Goal: Task Accomplishment & Management: Manage account settings

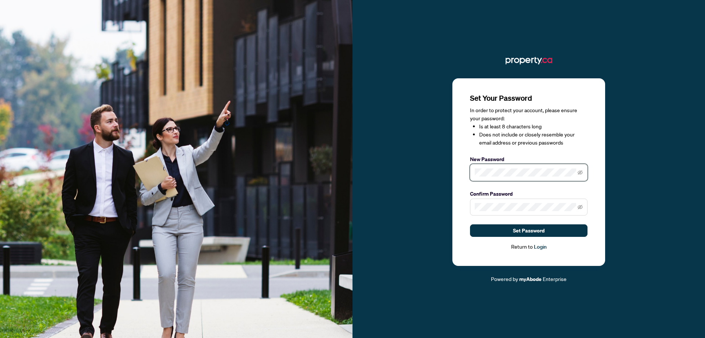
click at [514, 169] on span at bounding box center [529, 172] width 118 height 17
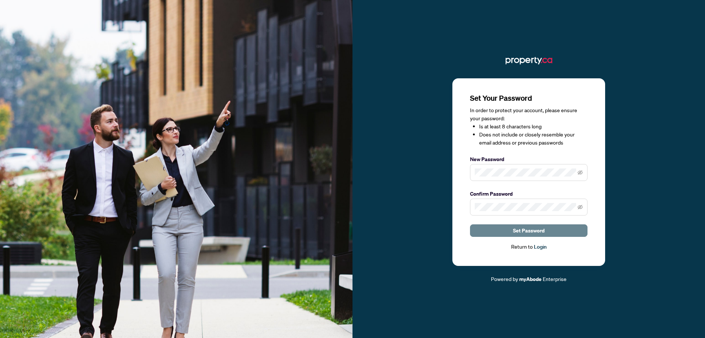
click at [517, 230] on span "Set Password" at bounding box center [529, 230] width 32 height 12
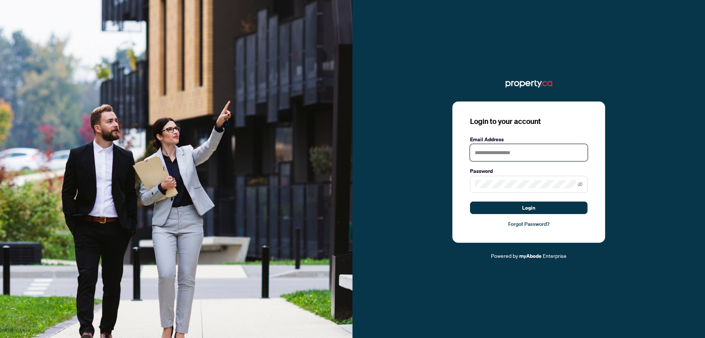
type input "**********"
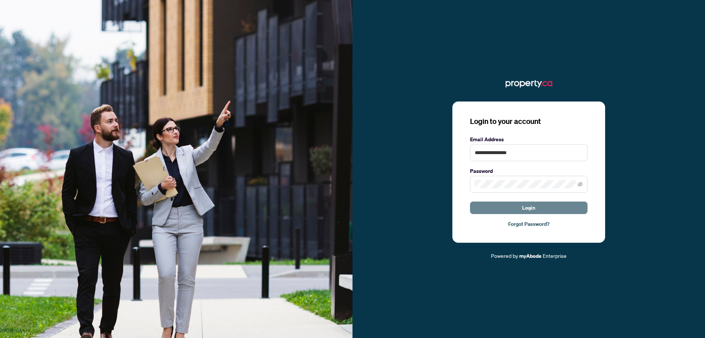
click at [533, 209] on span "Login" at bounding box center [528, 208] width 13 height 12
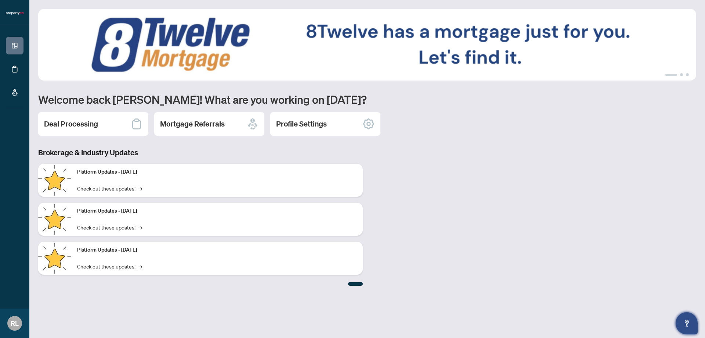
click at [691, 324] on icon "Open asap" at bounding box center [687, 323] width 9 height 9
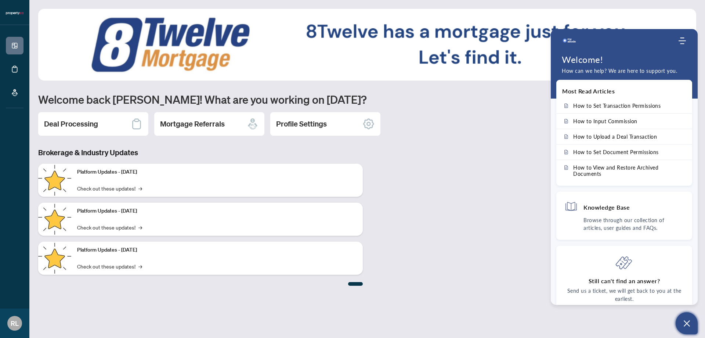
click at [690, 324] on icon "Open asap" at bounding box center [687, 323] width 9 height 9
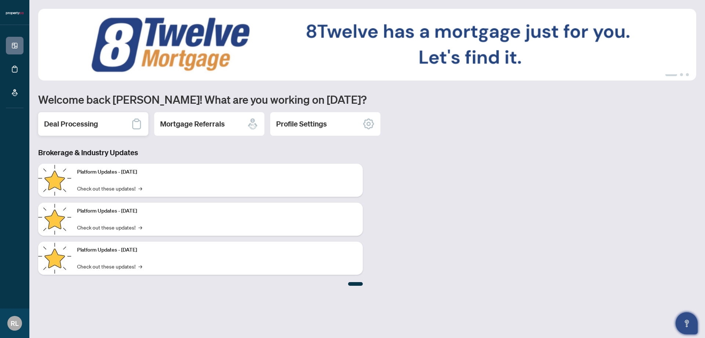
click at [103, 122] on div "Deal Processing" at bounding box center [93, 124] width 110 height 24
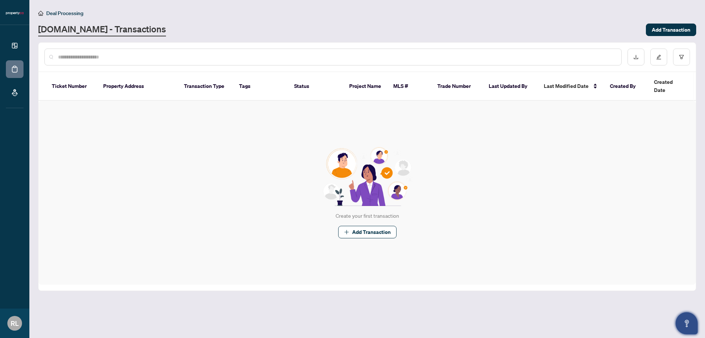
click at [117, 83] on th "Property Address" at bounding box center [137, 86] width 81 height 29
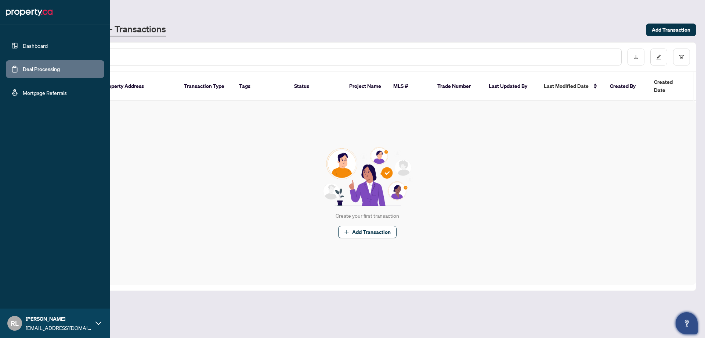
click at [23, 46] on link "Dashboard" at bounding box center [35, 45] width 25 height 7
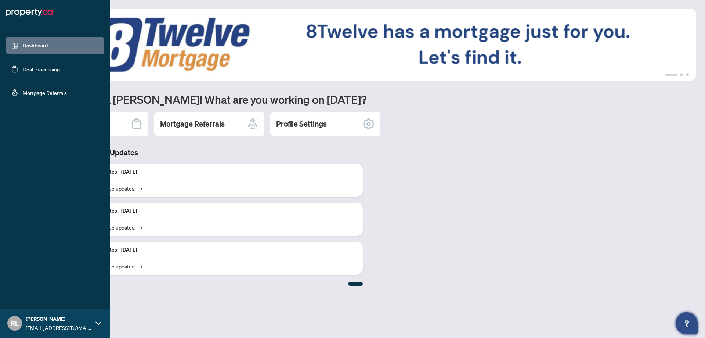
click at [29, 96] on link "Mortgage Referrals" at bounding box center [45, 92] width 44 height 7
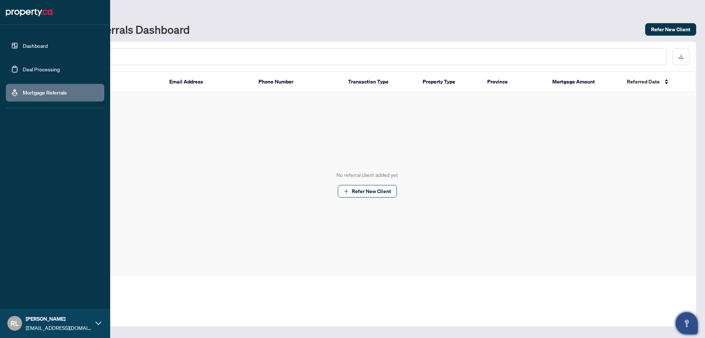
click at [42, 44] on link "Dashboard" at bounding box center [35, 45] width 25 height 7
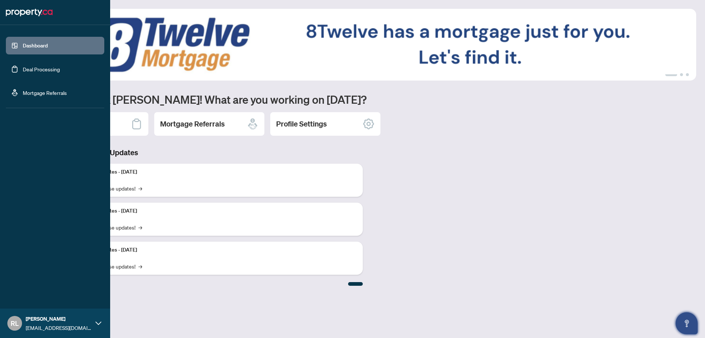
click at [39, 105] on li "Dashboard Deal Processing Mortgage Referrals" at bounding box center [55, 69] width 98 height 76
click at [40, 93] on link "Mortgage Referrals" at bounding box center [45, 92] width 44 height 7
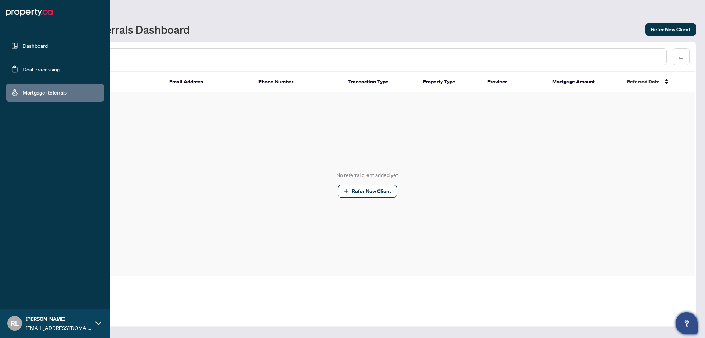
click at [23, 49] on link "Dashboard" at bounding box center [35, 45] width 25 height 7
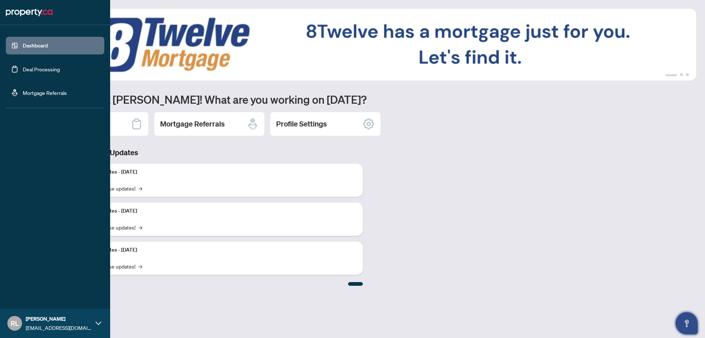
click at [97, 323] on icon at bounding box center [99, 322] width 6 height 3
click at [97, 321] on icon at bounding box center [99, 323] width 6 height 6
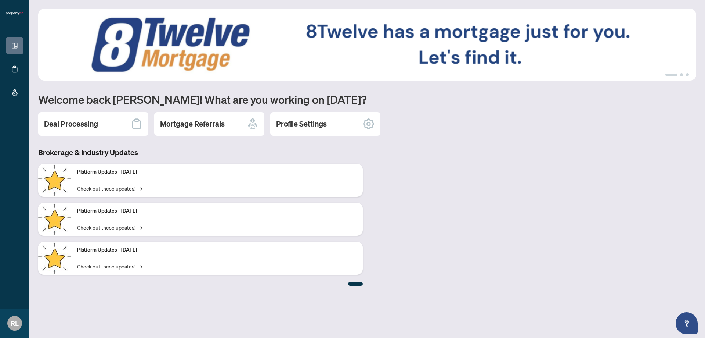
click at [351, 116] on div "Profile Settings" at bounding box center [325, 124] width 110 height 24
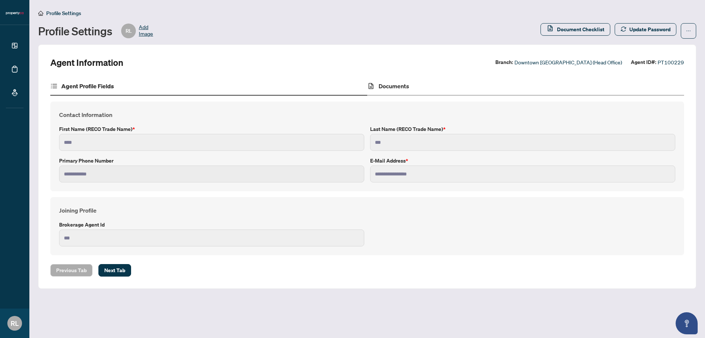
click at [421, 84] on div "Documents" at bounding box center [525, 86] width 317 height 18
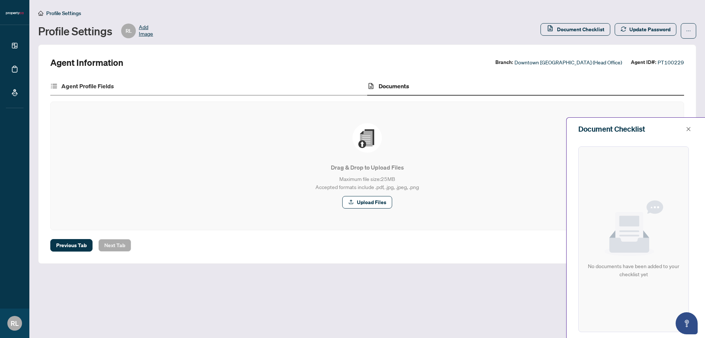
click at [247, 87] on div "Agent Profile Fields" at bounding box center [208, 86] width 317 height 18
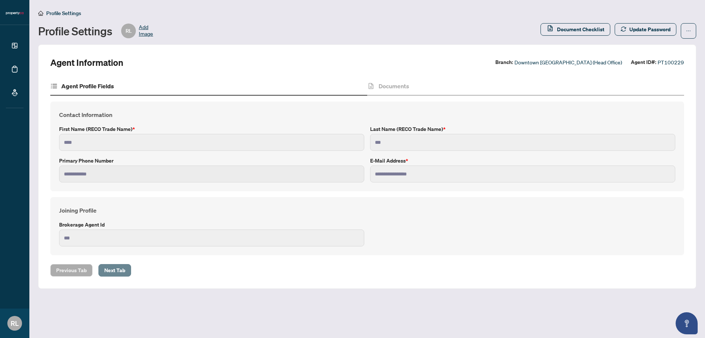
click at [123, 270] on span "Next Tab" at bounding box center [114, 270] width 21 height 12
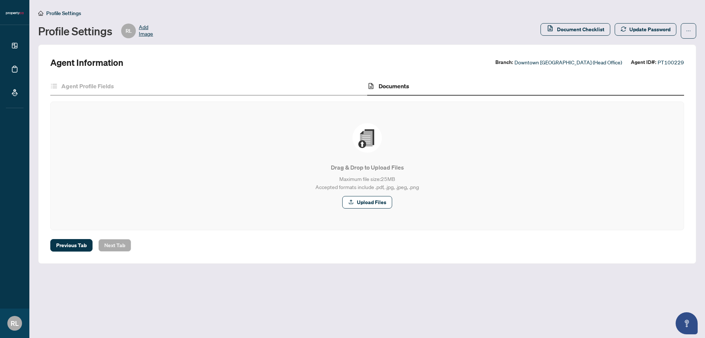
click at [120, 252] on div "Agent Information Branch: Downtown Toronto (Head Office) Agent ID#: PT100229 Ag…" at bounding box center [367, 153] width 658 height 219
click at [147, 31] on span "Add Image" at bounding box center [146, 31] width 14 height 15
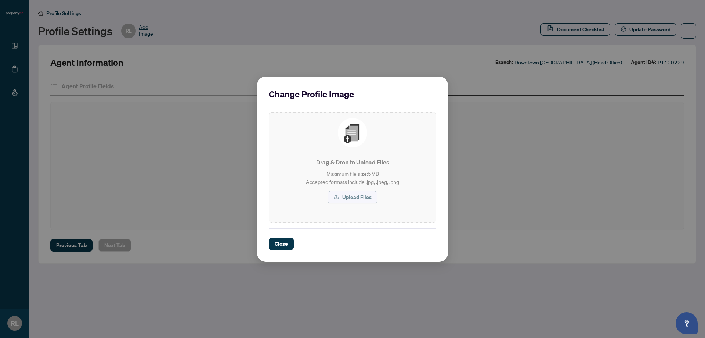
click at [348, 195] on span "Upload Files" at bounding box center [356, 197] width 29 height 12
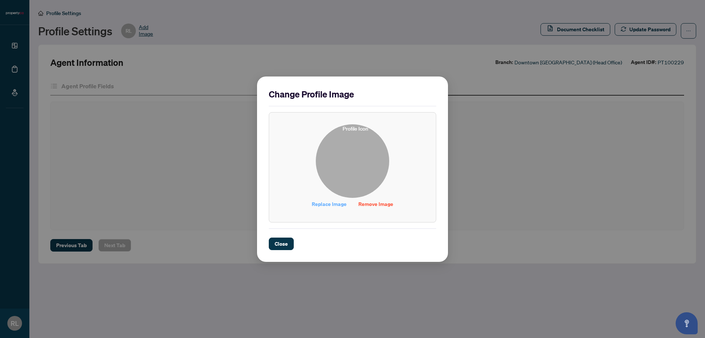
click at [327, 205] on span "Replace Image" at bounding box center [329, 204] width 35 height 12
click at [274, 250] on div "Change Profile Image Replace Image Remove Image Drag & Drop to Upload Files Max…" at bounding box center [352, 168] width 191 height 185
click at [265, 242] on div "Change Profile Image Replace Image Remove Image Drag & Drop to Upload Files Max…" at bounding box center [352, 168] width 191 height 185
click at [276, 245] on span "Close" at bounding box center [281, 244] width 13 height 12
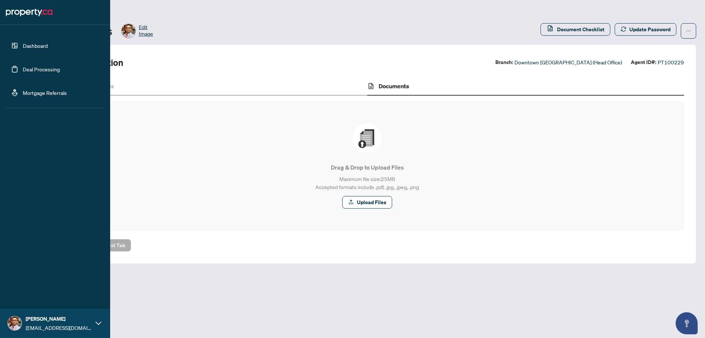
click at [23, 48] on link "Dashboard" at bounding box center [35, 45] width 25 height 7
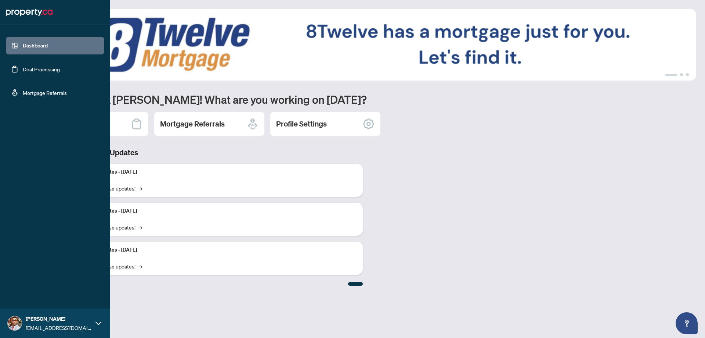
click at [29, 71] on link "Deal Processing" at bounding box center [41, 69] width 37 height 7
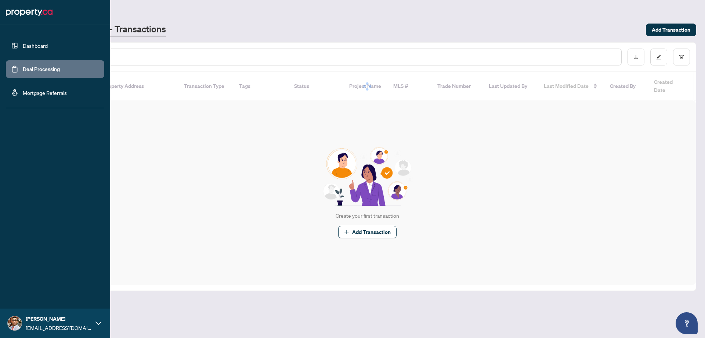
click at [32, 94] on link "Mortgage Referrals" at bounding box center [45, 92] width 44 height 7
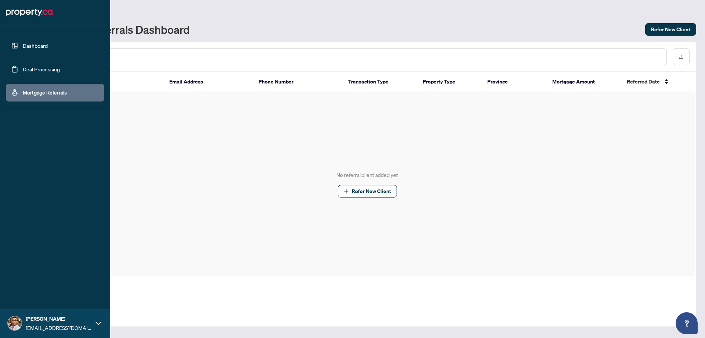
click at [18, 319] on img at bounding box center [15, 323] width 14 height 14
click at [190, 226] on div "No referral client added yet Refer New Client" at bounding box center [367, 184] width 657 height 184
click at [23, 42] on link "Dashboard" at bounding box center [35, 45] width 25 height 7
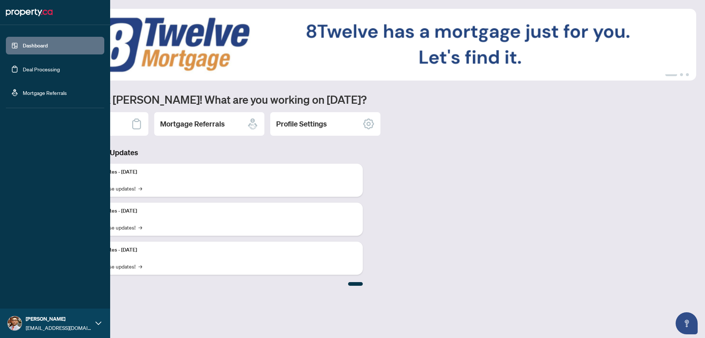
click at [94, 326] on div "Ryan Lam ryanlam@condos.ca" at bounding box center [55, 322] width 110 height 29
click at [91, 325] on span "[EMAIL_ADDRESS][DOMAIN_NAME]" at bounding box center [59, 327] width 66 height 8
